Goal: Information Seeking & Learning: Learn about a topic

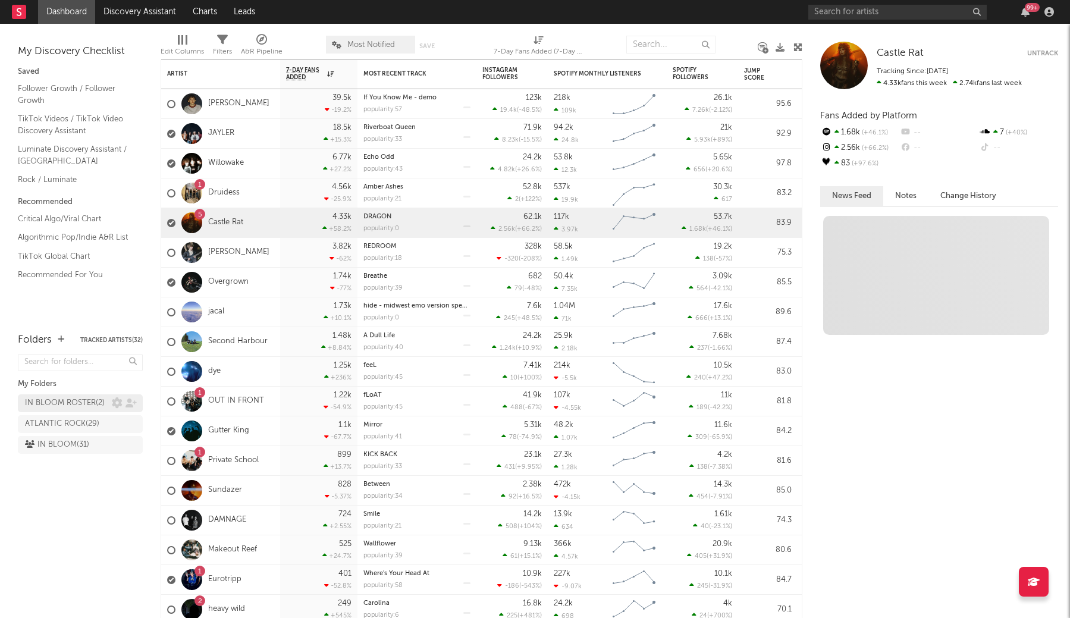
click at [62, 401] on div "IN BLOOM ROSTER ( 2 )" at bounding box center [65, 403] width 80 height 14
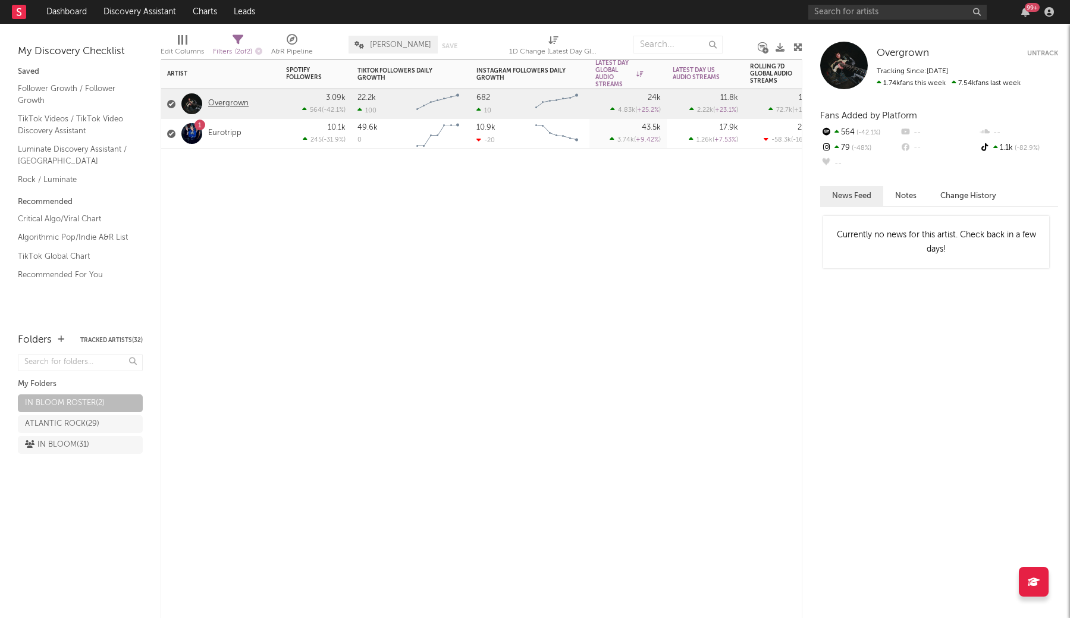
click at [231, 105] on link "Overgrown" at bounding box center [228, 104] width 40 height 10
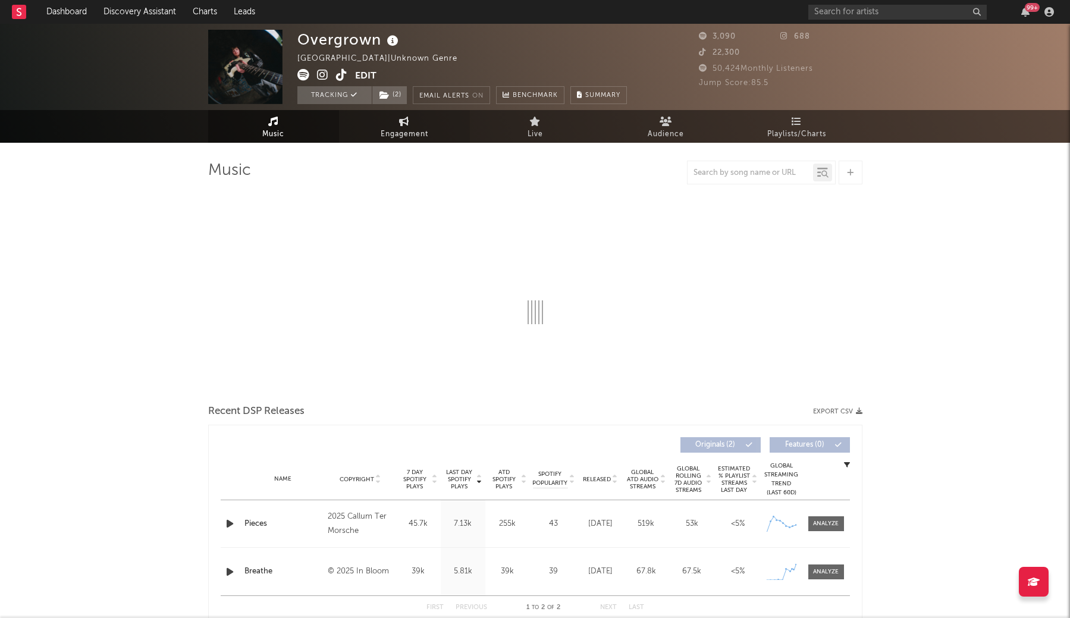
select select "1w"
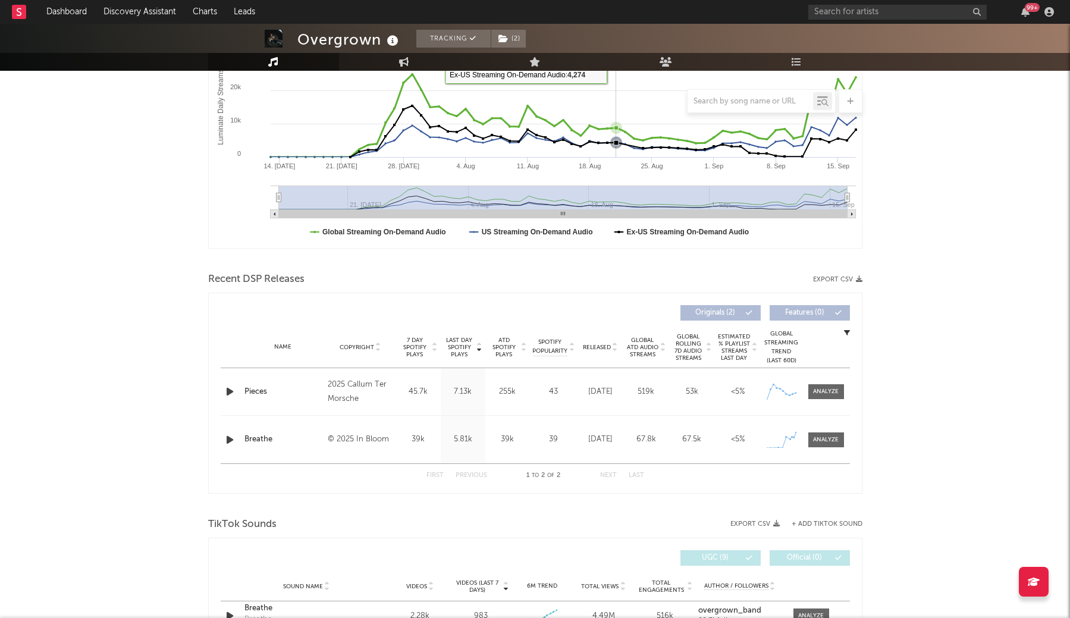
scroll to position [231, 0]
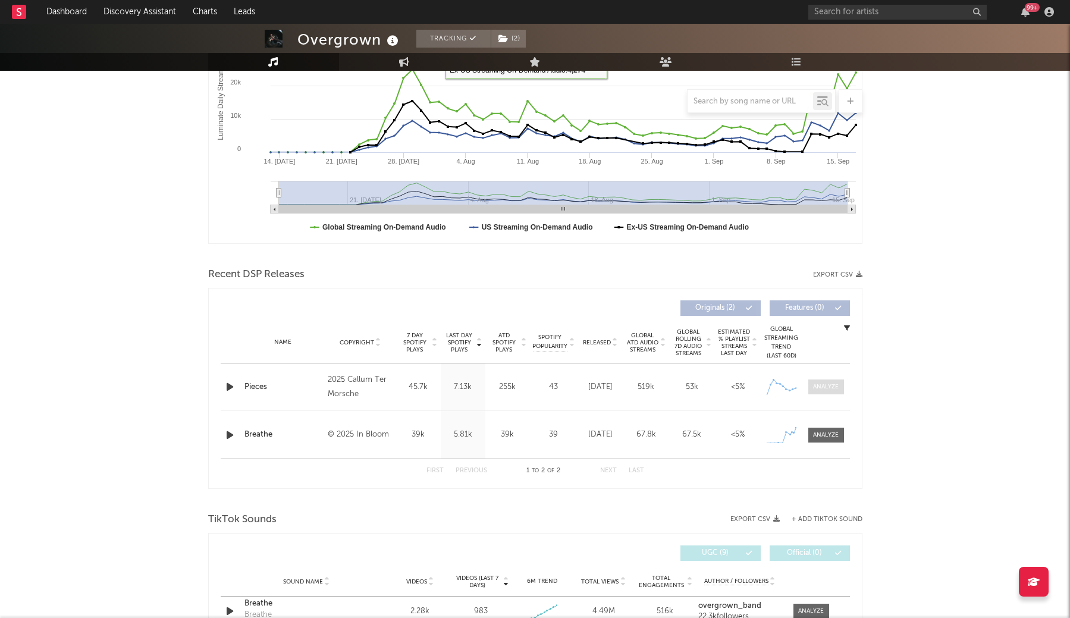
click at [830, 385] on div at bounding box center [826, 386] width 26 height 9
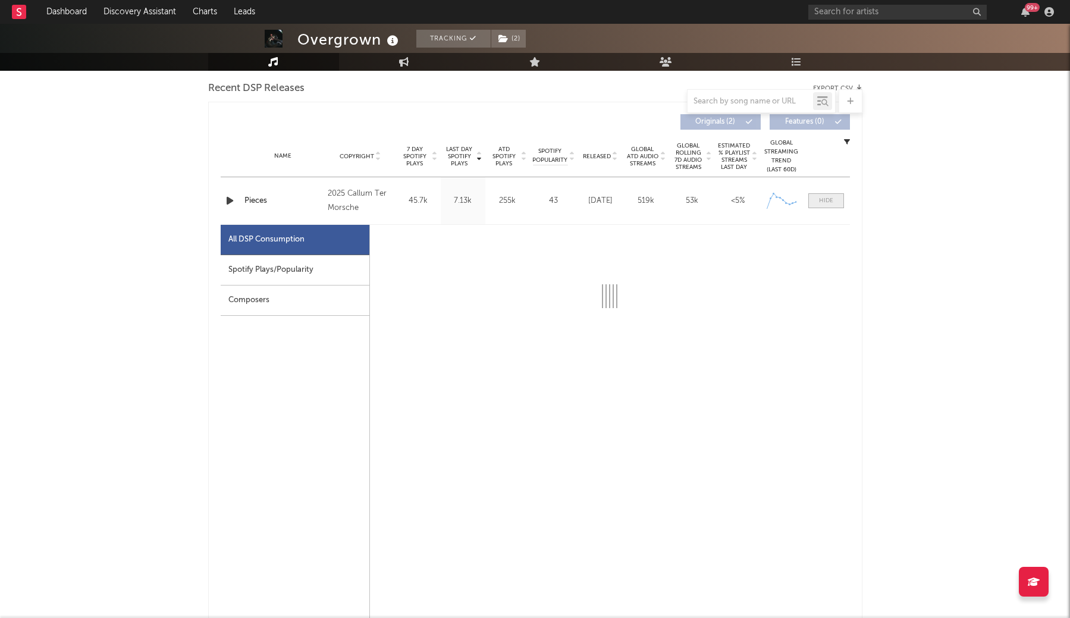
scroll to position [419, 0]
select select "1w"
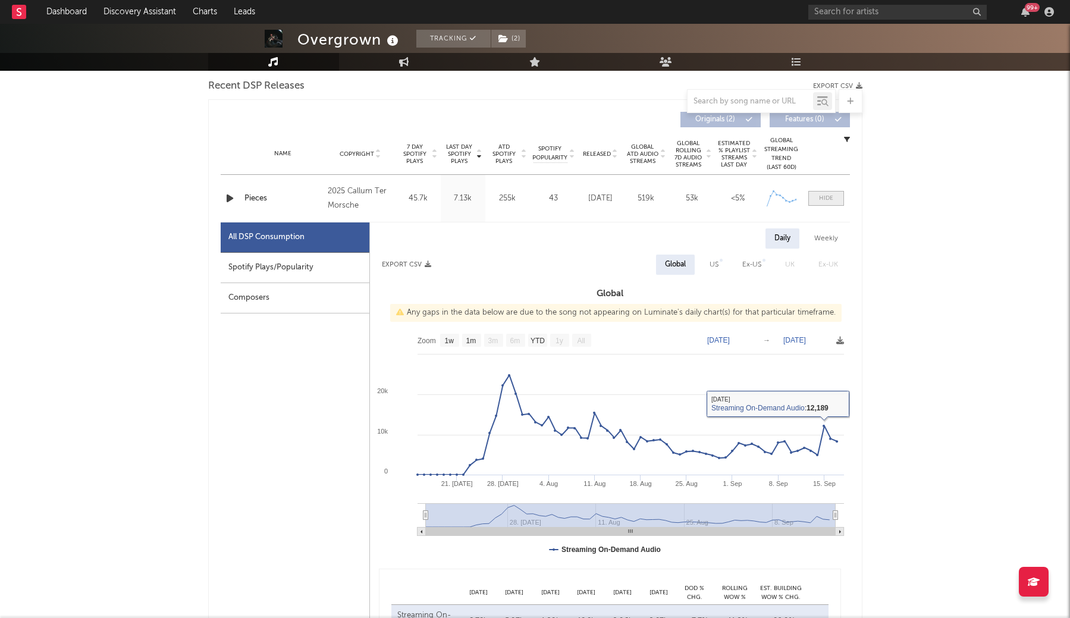
click at [830, 199] on div at bounding box center [826, 198] width 14 height 9
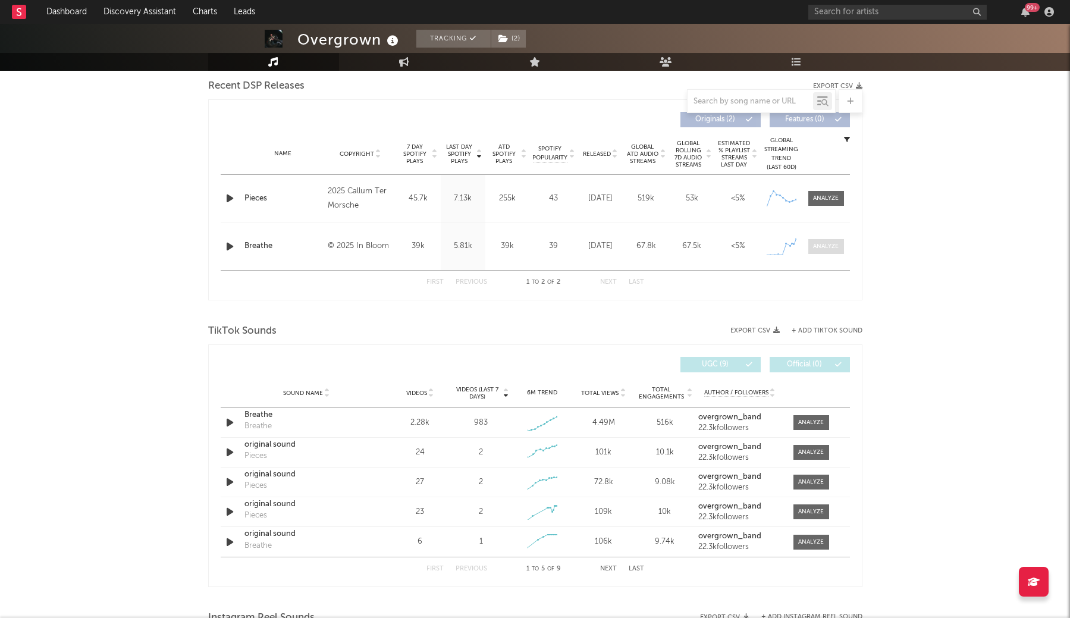
click at [824, 244] on div at bounding box center [826, 246] width 26 height 9
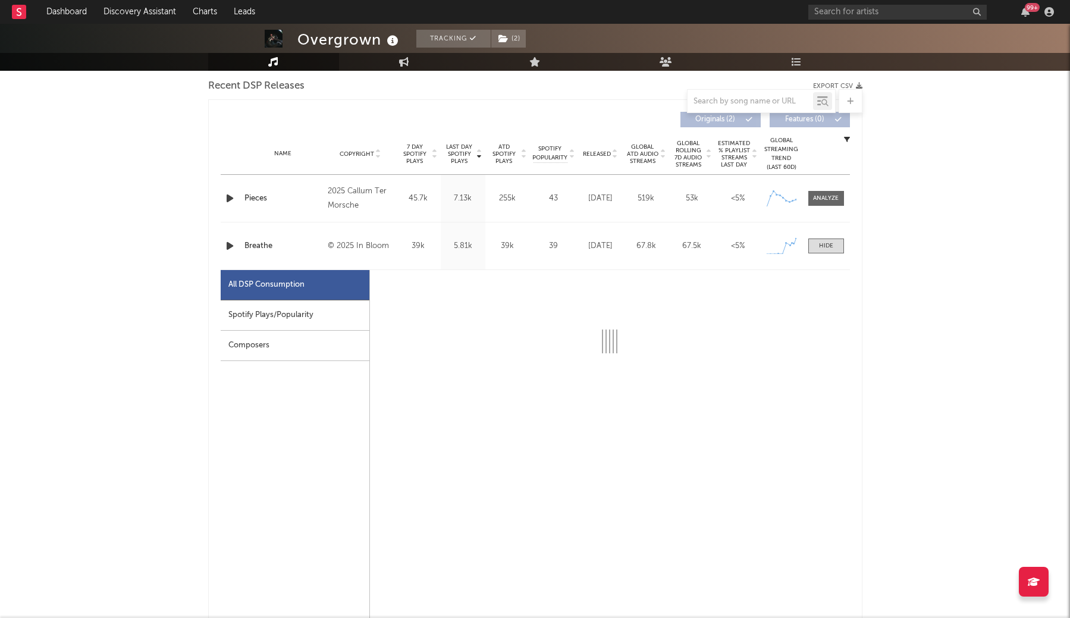
select select "1w"
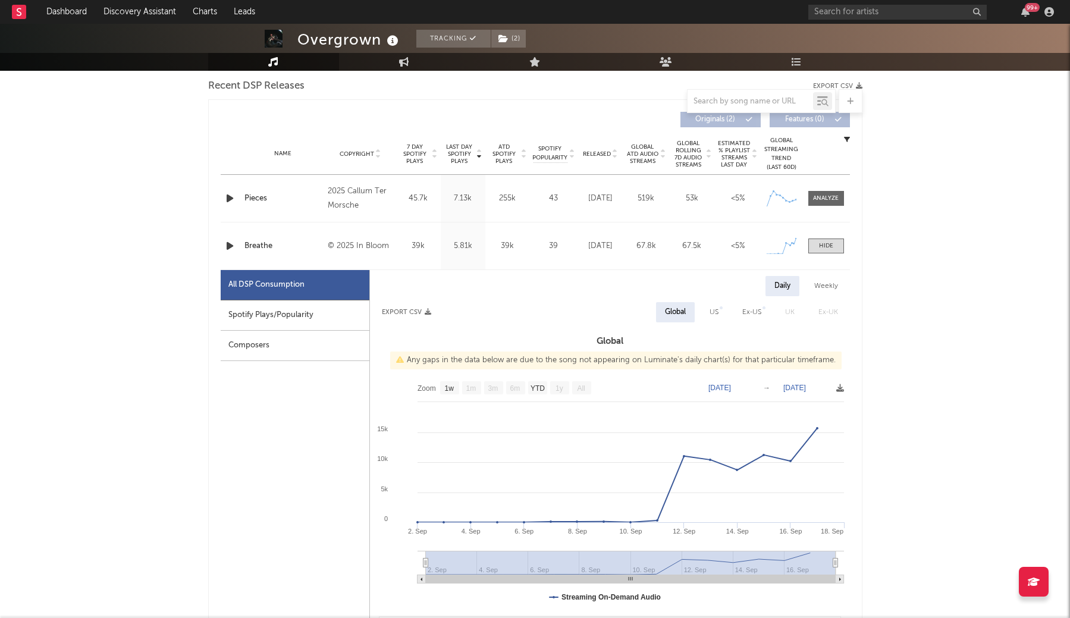
scroll to position [461, 0]
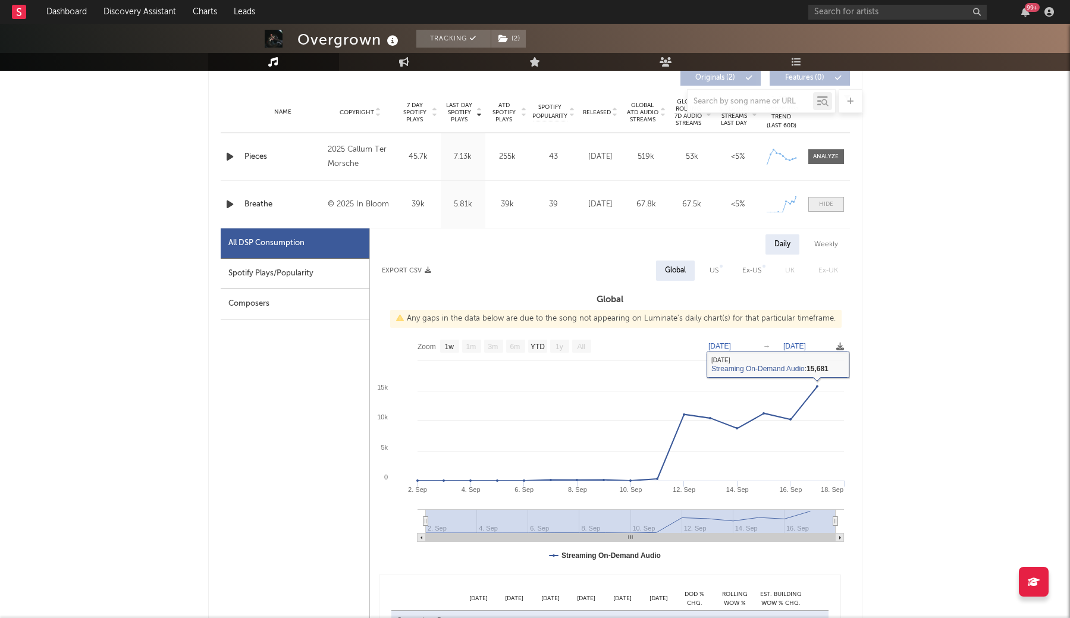
click at [822, 203] on div at bounding box center [826, 204] width 14 height 9
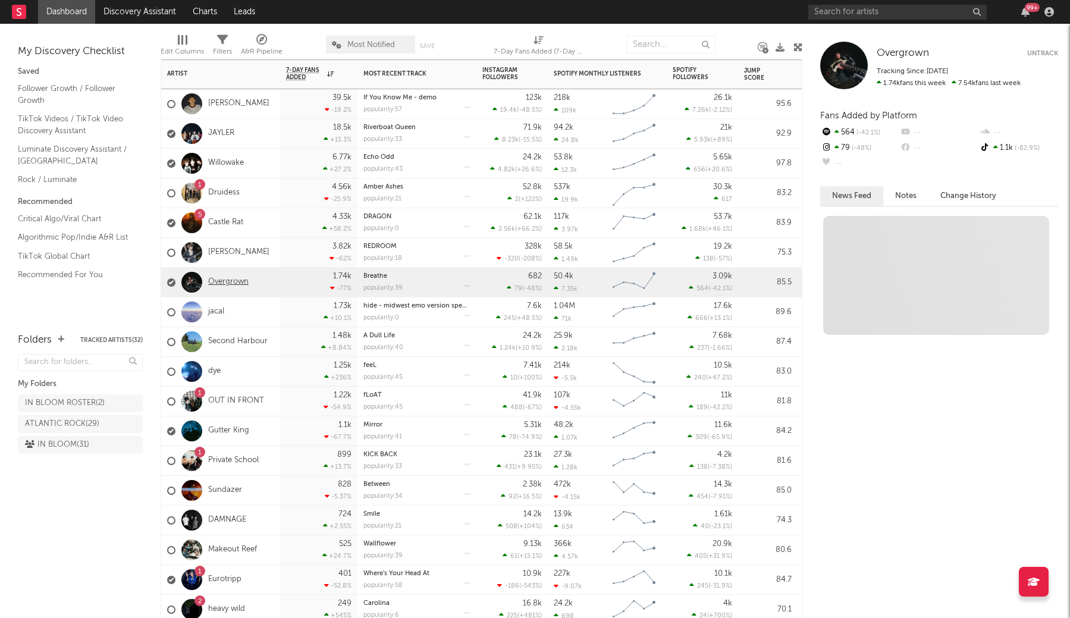
click at [225, 282] on link "Overgrown" at bounding box center [228, 282] width 40 height 10
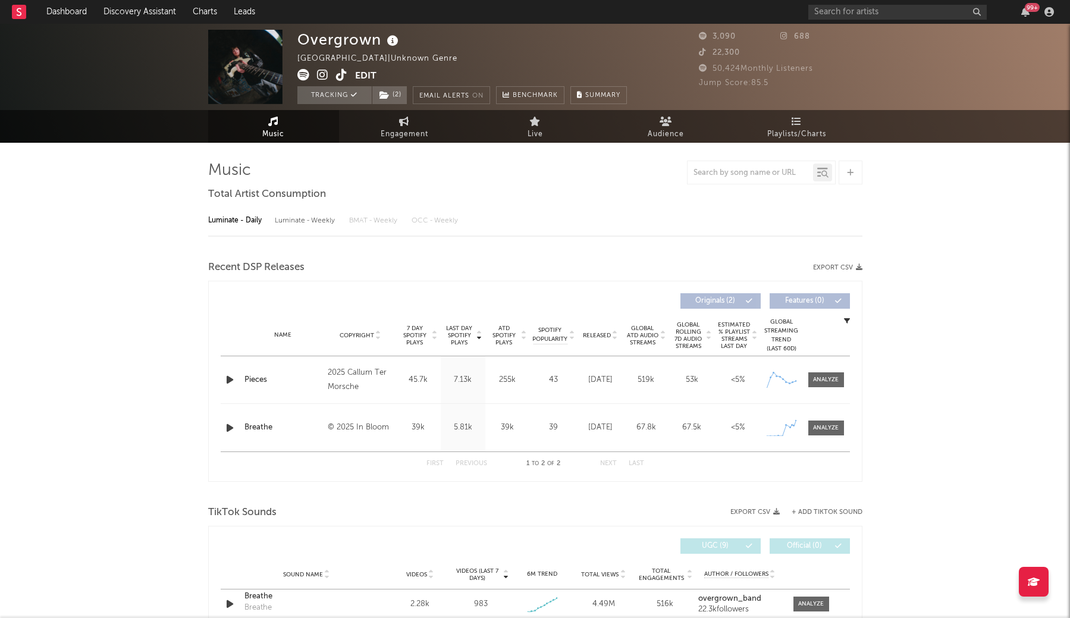
select select "1w"
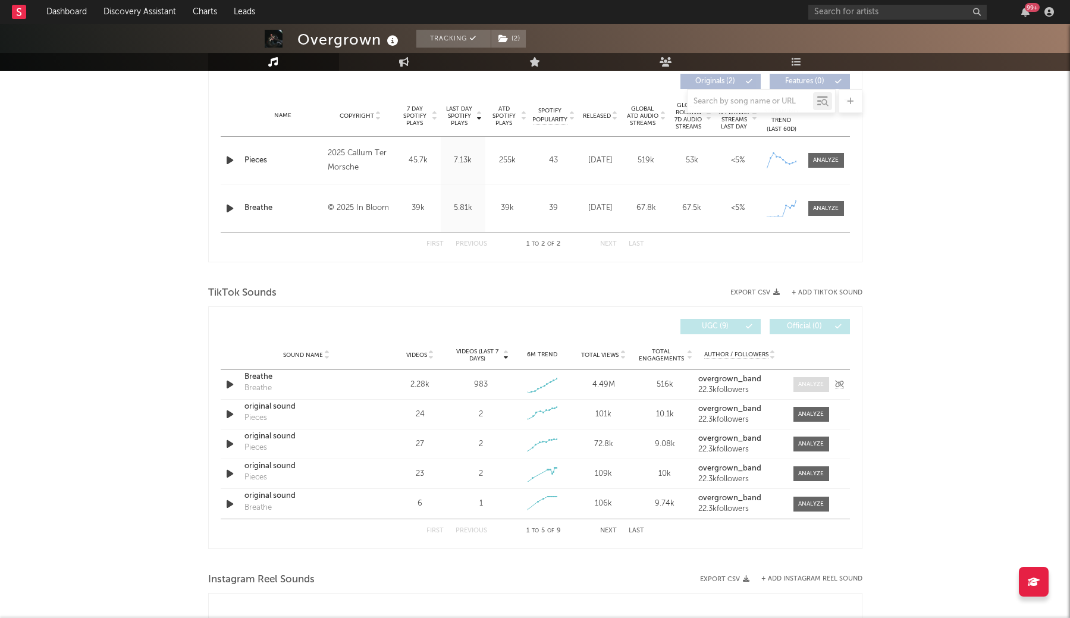
click at [799, 381] on div at bounding box center [811, 384] width 26 height 9
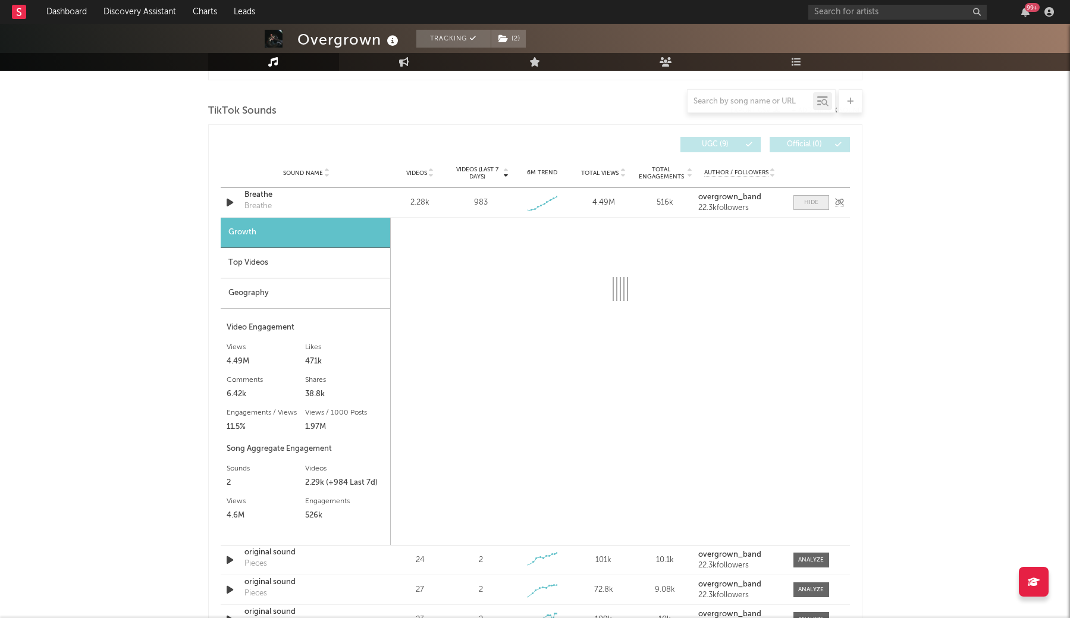
scroll to position [640, 0]
select select "1w"
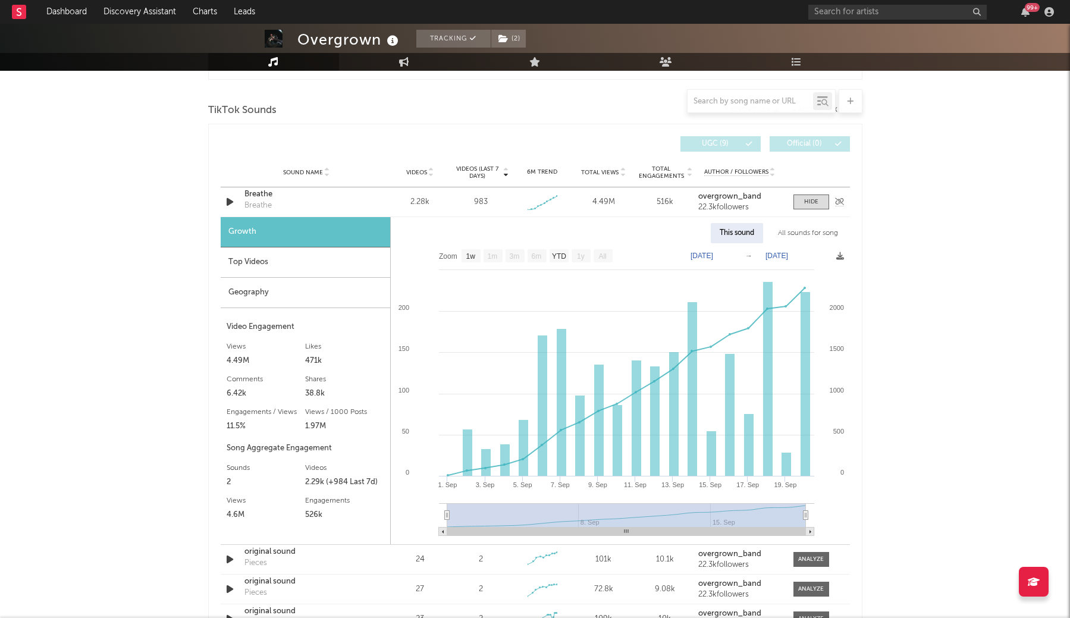
click at [265, 197] on div "Breathe" at bounding box center [306, 195] width 124 height 12
click at [958, 257] on div "Overgrown Tracking ( 2 ) United Kingdom | Unknown Genre Edit Tracking ( 2 ) Ema…" at bounding box center [535, 158] width 1070 height 1549
